Goal: Information Seeking & Learning: Learn about a topic

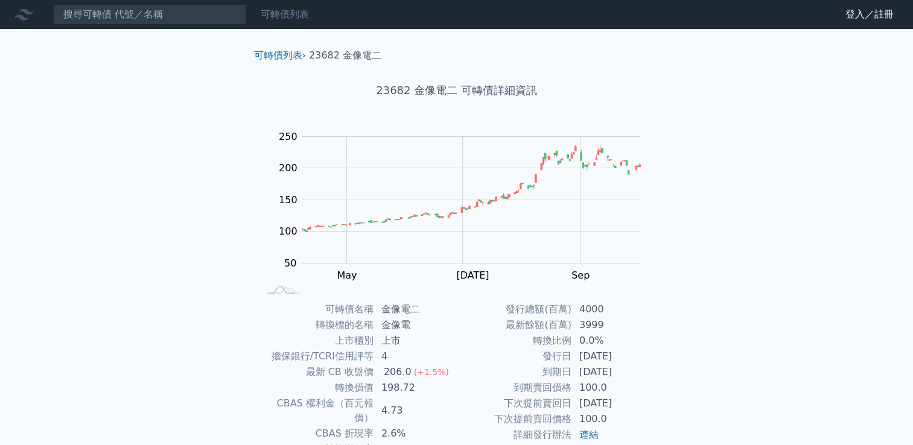
click at [267, 18] on link "可轉債列表" at bounding box center [285, 13] width 48 height 11
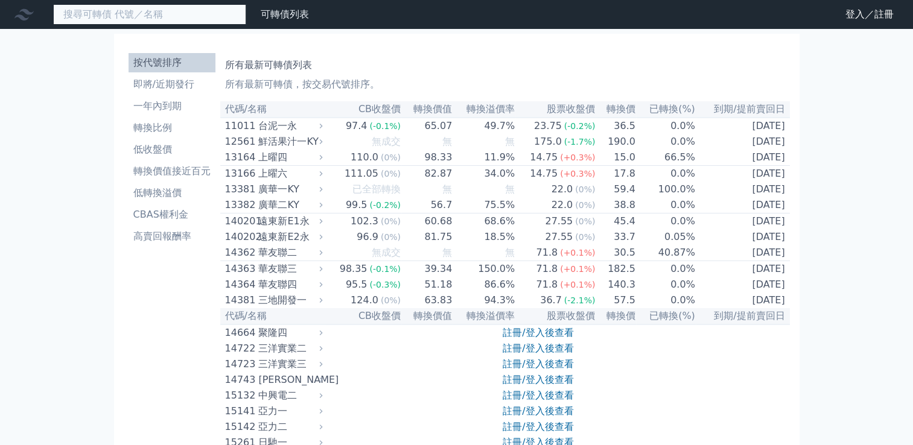
click at [195, 16] on input at bounding box center [149, 14] width 193 height 21
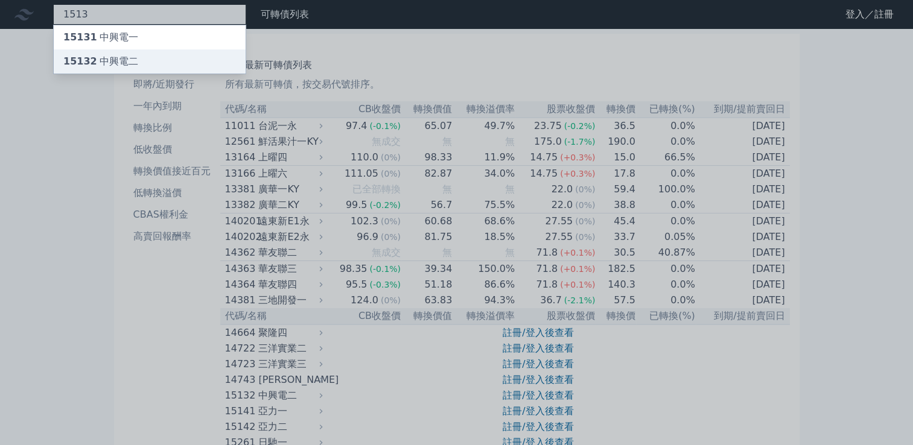
type input "1513"
click at [122, 60] on div "15132 中興電二" at bounding box center [100, 61] width 75 height 14
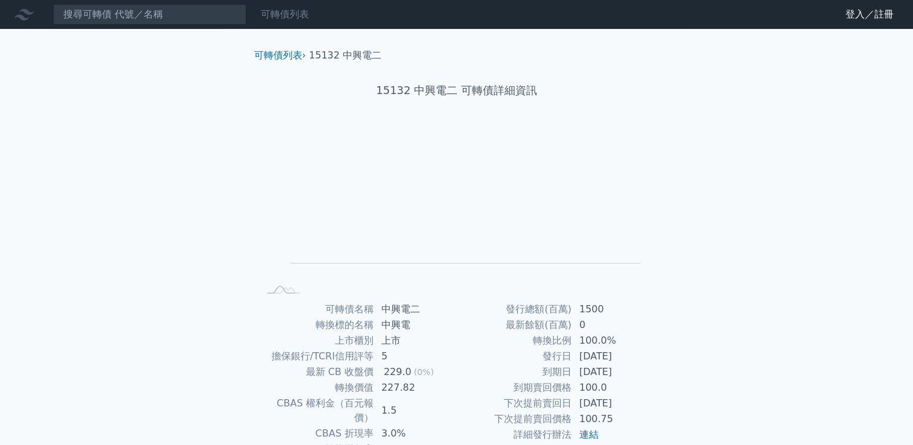
click at [287, 12] on link "可轉債列表" at bounding box center [285, 13] width 48 height 11
